Goal: Entertainment & Leisure: Browse casually

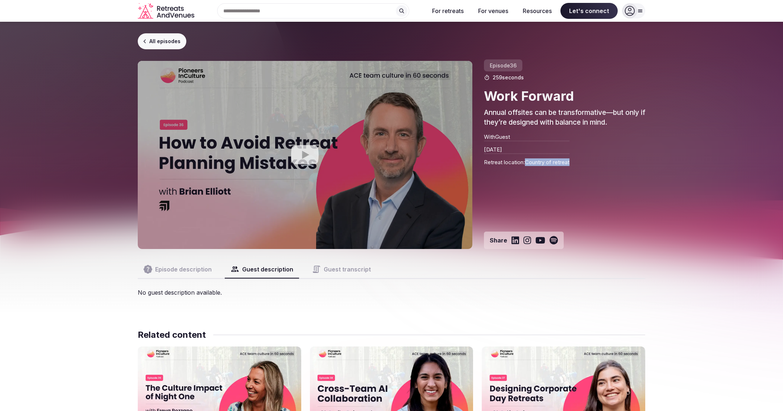
click at [161, 41] on link "All episodes" at bounding box center [162, 41] width 49 height 16
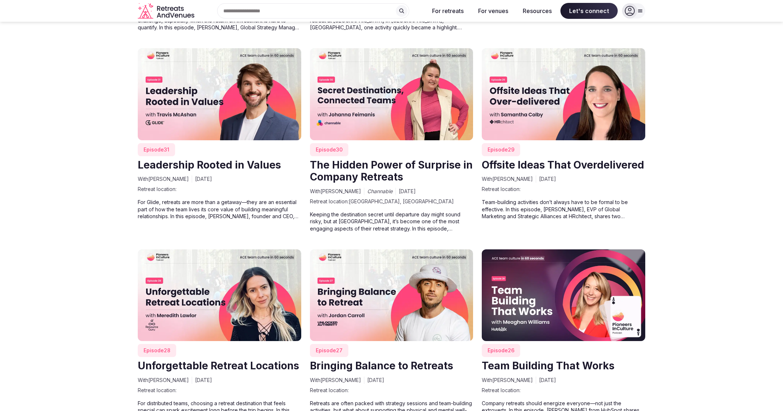
scroll to position [1297, 0]
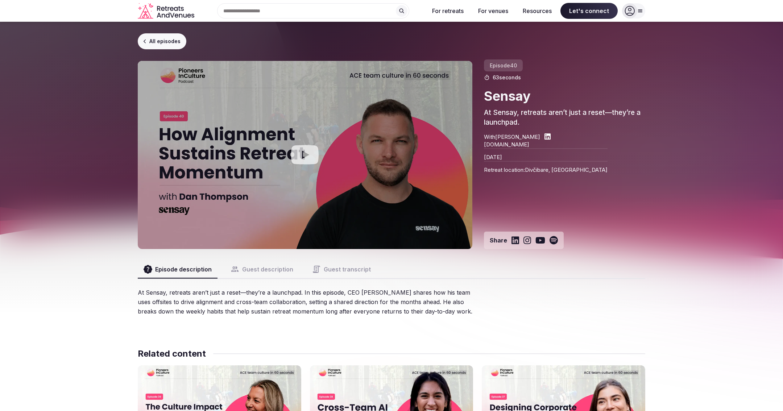
click at [261, 272] on button "Guest description" at bounding box center [262, 269] width 74 height 17
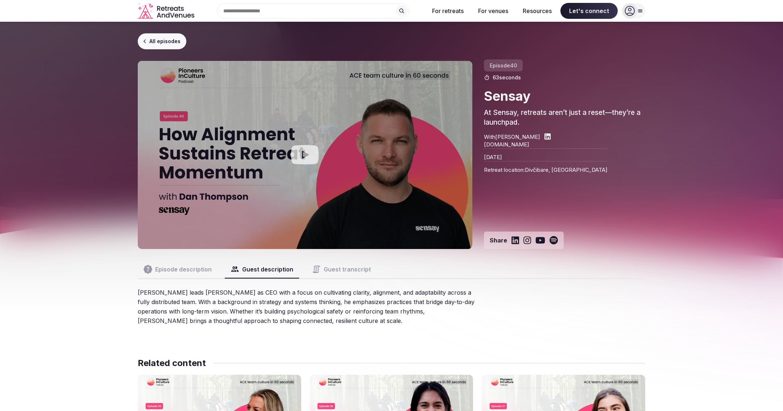
click at [339, 265] on button "Guest transcript" at bounding box center [341, 269] width 70 height 17
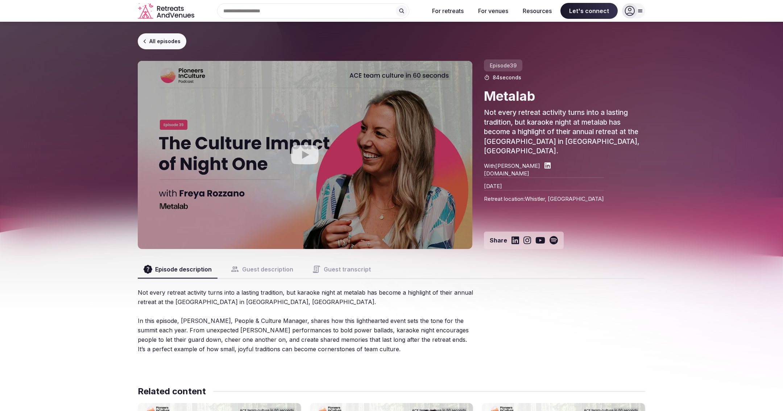
click at [272, 272] on button "Guest description" at bounding box center [262, 269] width 74 height 17
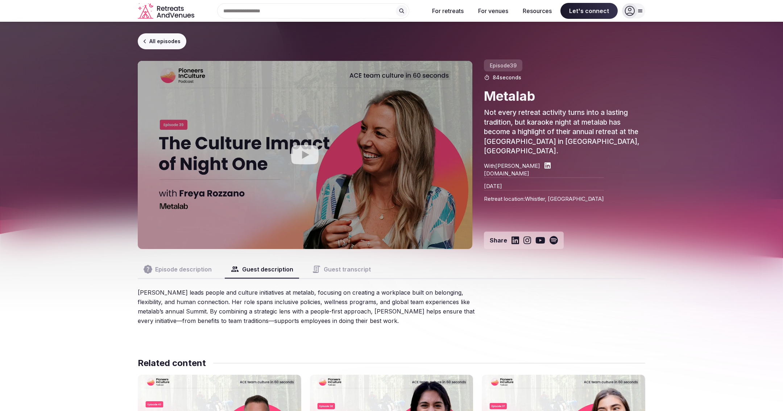
click at [332, 268] on button "Guest transcript" at bounding box center [341, 269] width 70 height 17
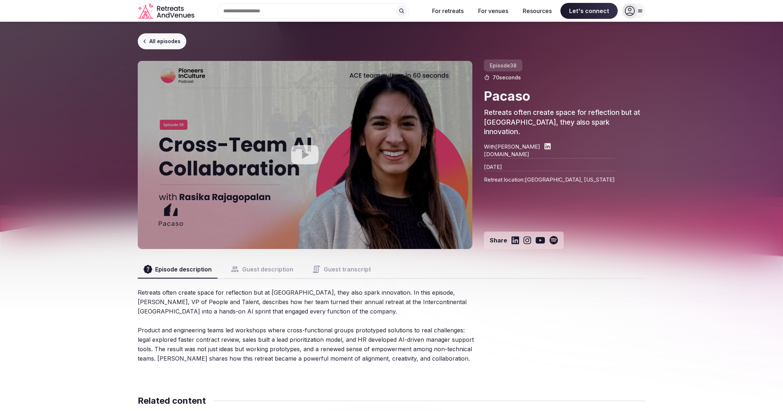
click at [348, 270] on button "Guest transcript" at bounding box center [341, 269] width 70 height 17
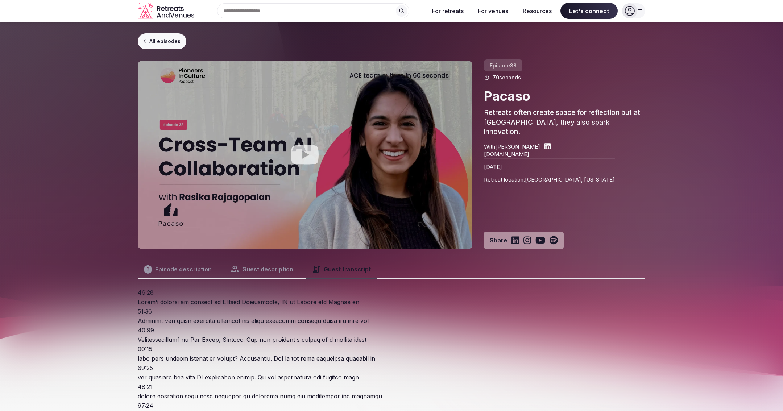
click at [270, 270] on button "Guest description" at bounding box center [262, 269] width 74 height 17
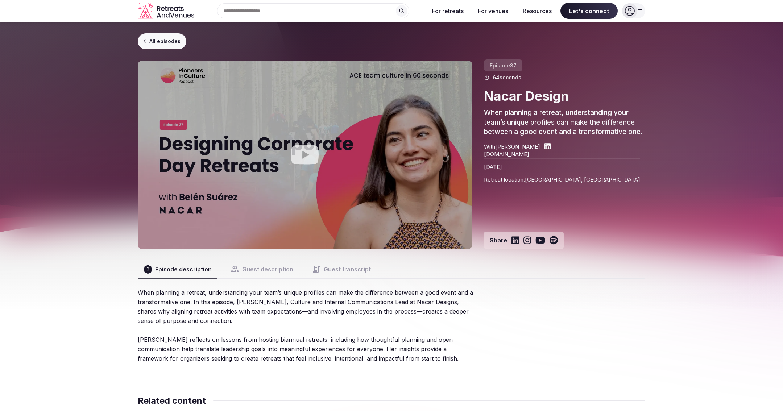
click at [264, 265] on button "Guest description" at bounding box center [262, 269] width 74 height 17
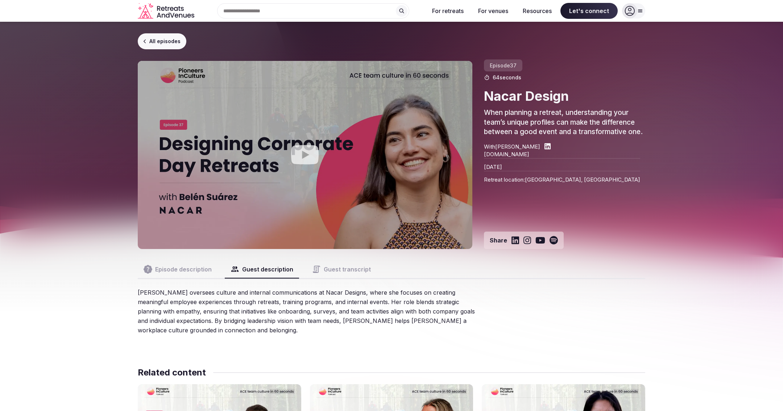
click at [350, 269] on button "Guest transcript" at bounding box center [341, 269] width 70 height 17
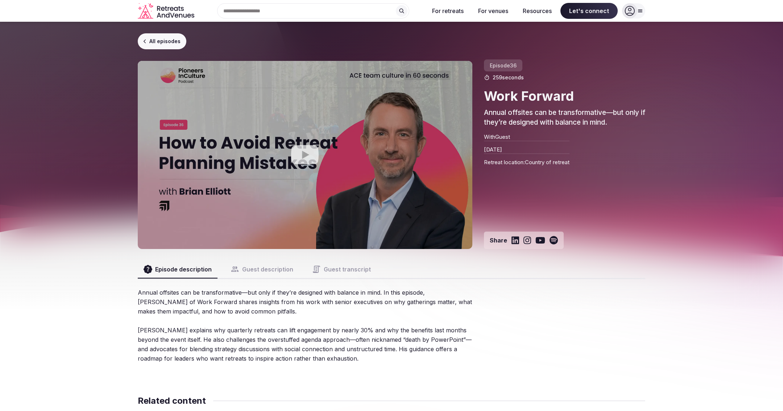
click at [347, 267] on button "Guest transcript" at bounding box center [341, 269] width 70 height 17
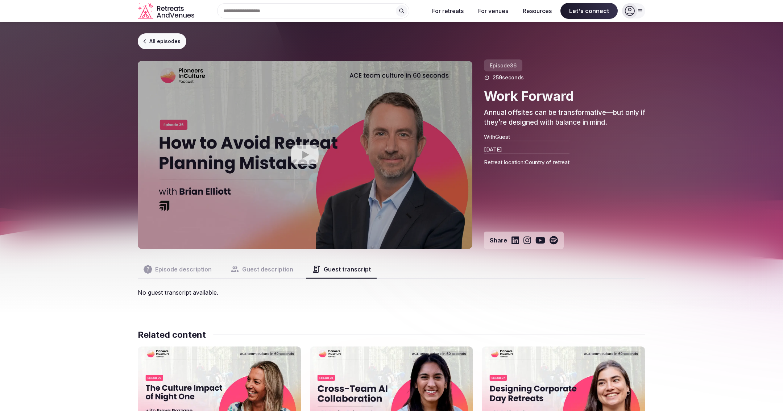
click at [272, 273] on button "Guest description" at bounding box center [262, 269] width 74 height 17
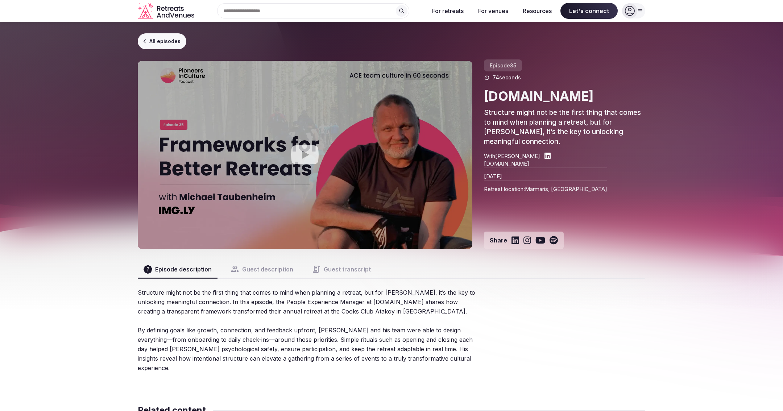
click at [265, 269] on button "Guest description" at bounding box center [262, 269] width 74 height 17
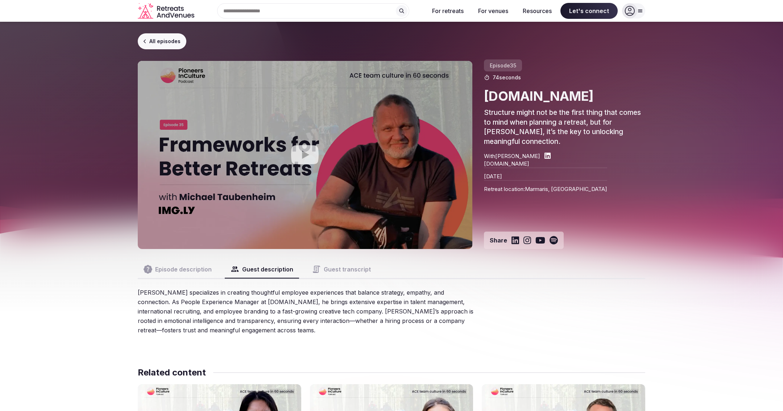
click at [334, 267] on button "Guest transcript" at bounding box center [341, 269] width 70 height 17
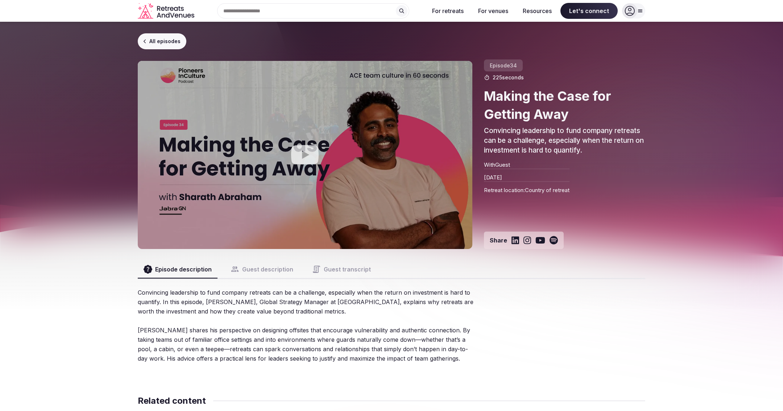
click at [354, 265] on button "Guest transcript" at bounding box center [341, 269] width 70 height 17
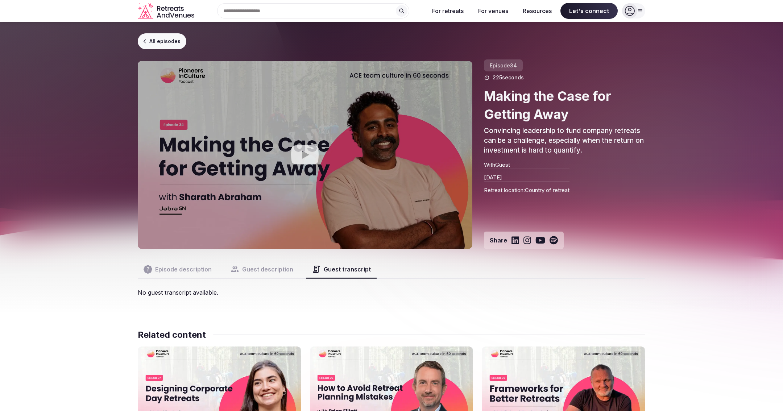
click at [273, 268] on button "Guest description" at bounding box center [262, 269] width 74 height 17
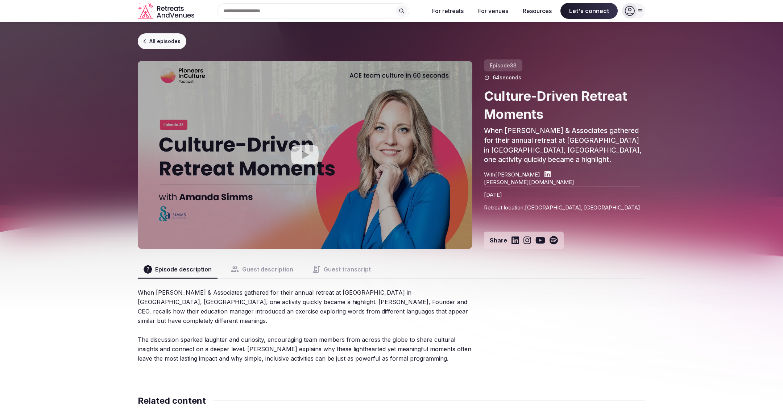
click at [252, 272] on button "Guest description" at bounding box center [262, 269] width 74 height 17
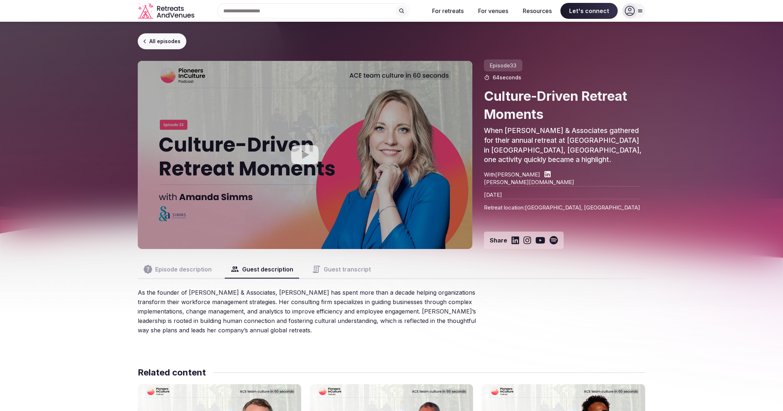
click at [335, 265] on button "Guest transcript" at bounding box center [341, 269] width 70 height 17
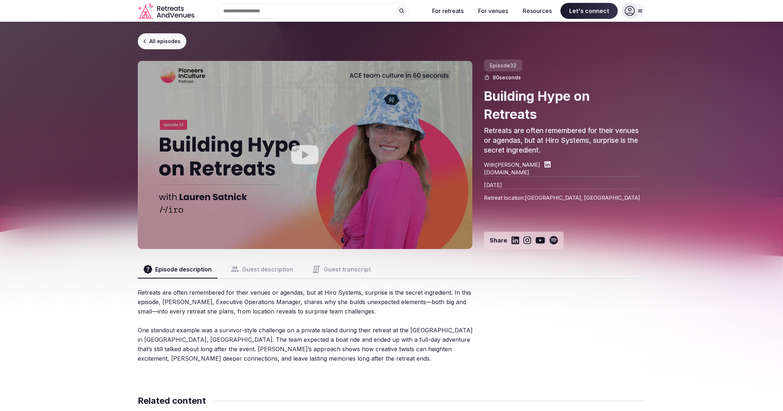
click at [337, 269] on button "Guest transcript" at bounding box center [341, 269] width 70 height 17
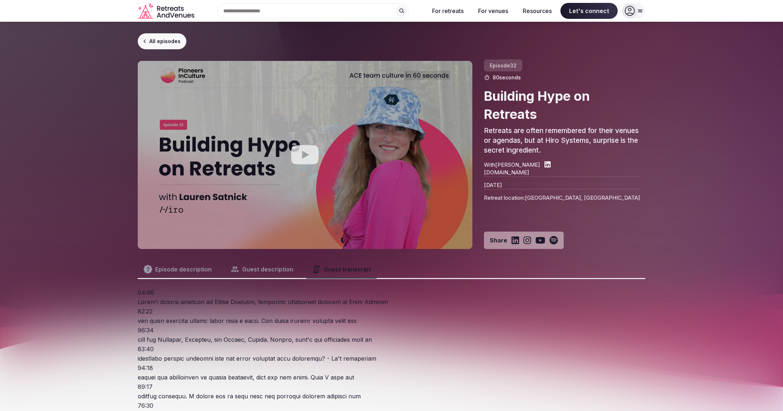
click at [262, 267] on button "Guest description" at bounding box center [262, 269] width 74 height 17
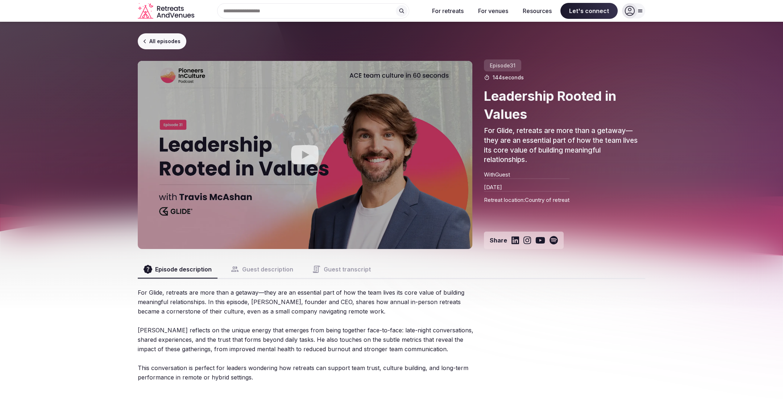
click at [353, 267] on button "Guest transcript" at bounding box center [341, 269] width 70 height 17
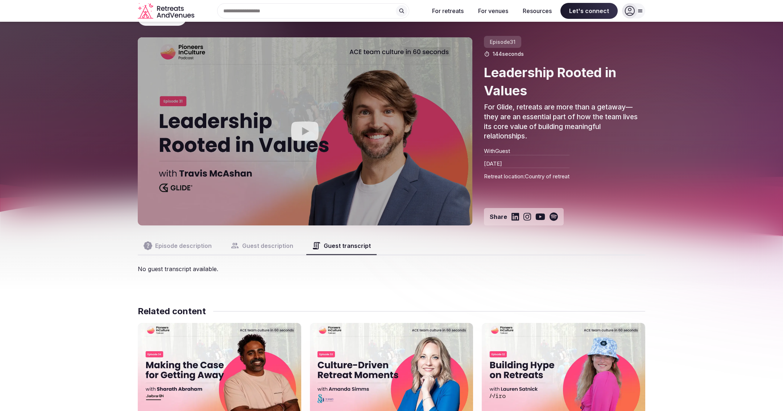
scroll to position [25, 0]
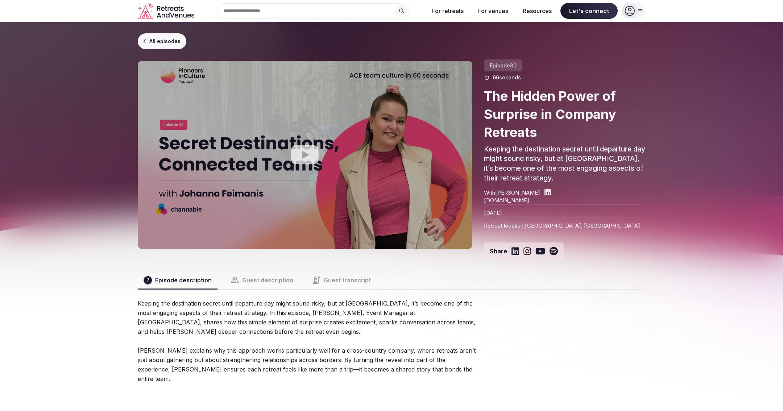
click at [337, 276] on button "Guest transcript" at bounding box center [341, 280] width 70 height 17
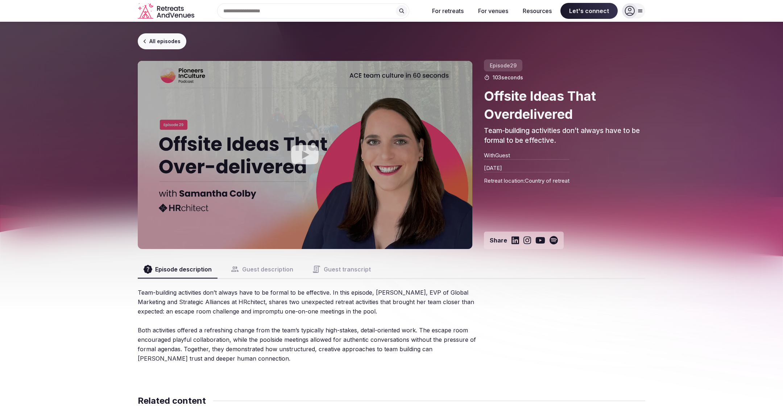
click at [334, 265] on button "Guest transcript" at bounding box center [341, 269] width 70 height 17
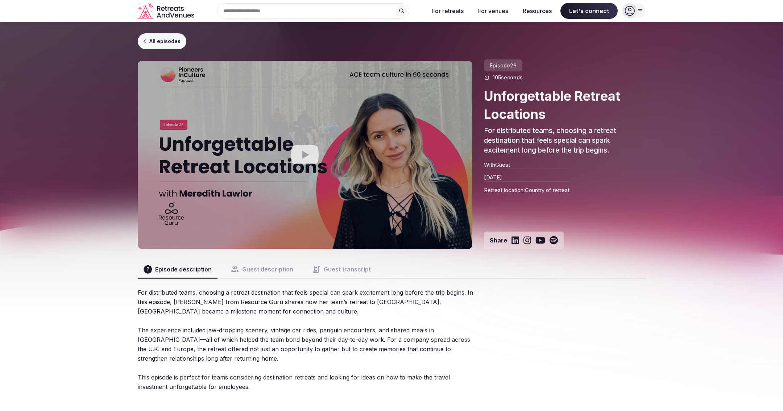
click at [346, 266] on button "Guest transcript" at bounding box center [341, 269] width 70 height 17
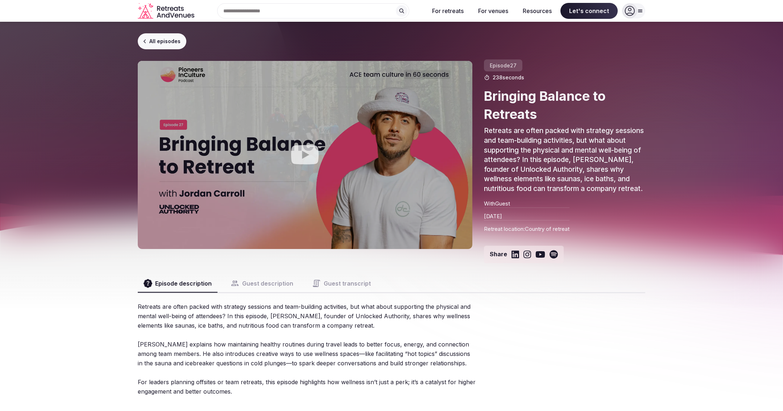
click at [336, 284] on button "Guest transcript" at bounding box center [341, 283] width 70 height 17
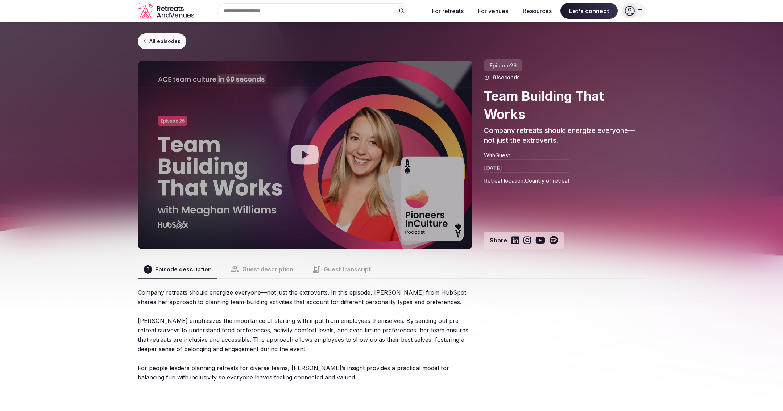
click at [275, 270] on button "Guest description" at bounding box center [262, 269] width 74 height 17
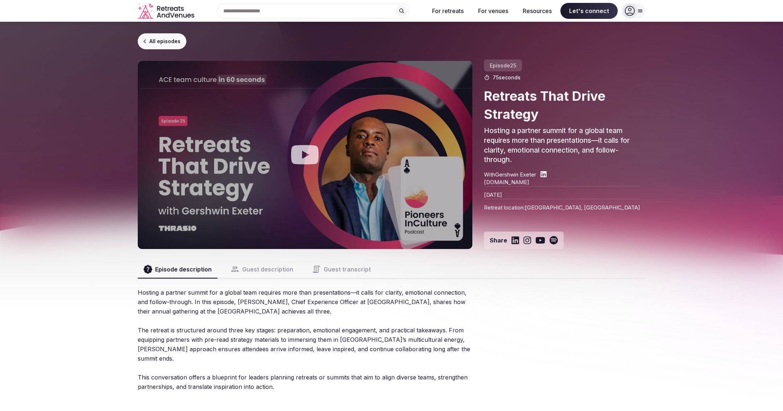
click at [349, 266] on button "Guest transcript" at bounding box center [341, 269] width 70 height 17
